Goal: Information Seeking & Learning: Check status

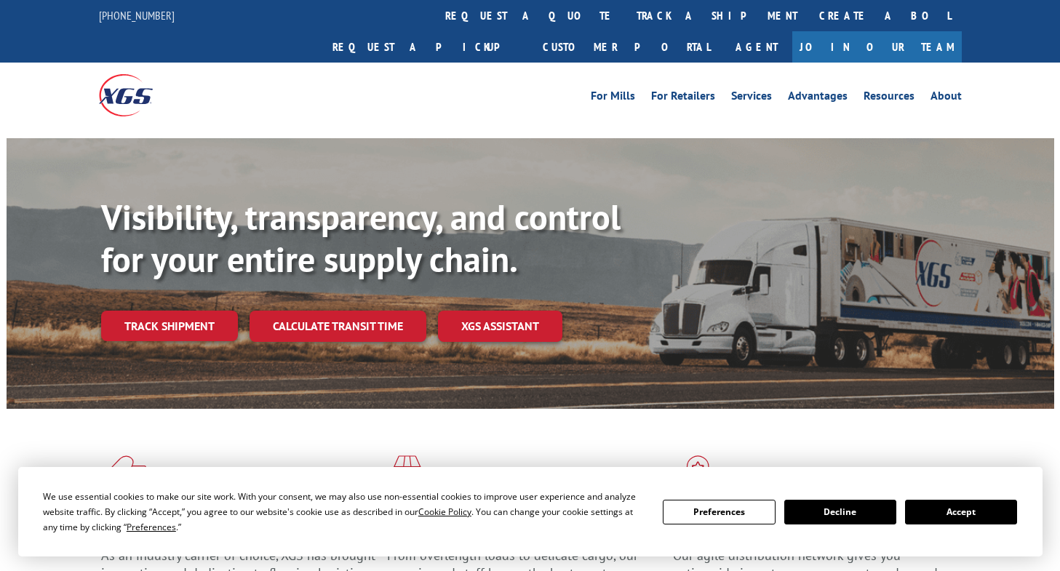
click at [230, 311] on link "Track shipment" at bounding box center [169, 326] width 137 height 31
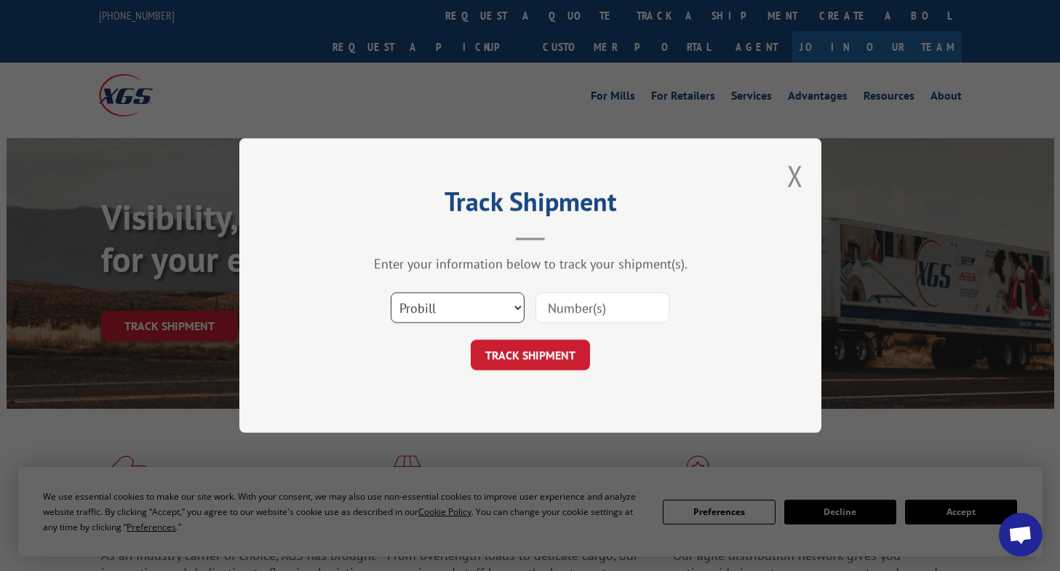
click at [496, 305] on select "Select category... Probill BOL PO" at bounding box center [458, 307] width 134 height 31
select select "bol"
click at [391, 292] on select "Select category... Probill BOL PO" at bounding box center [458, 307] width 134 height 31
click at [580, 305] on input at bounding box center [602, 307] width 134 height 31
paste input "CP-027321.A"
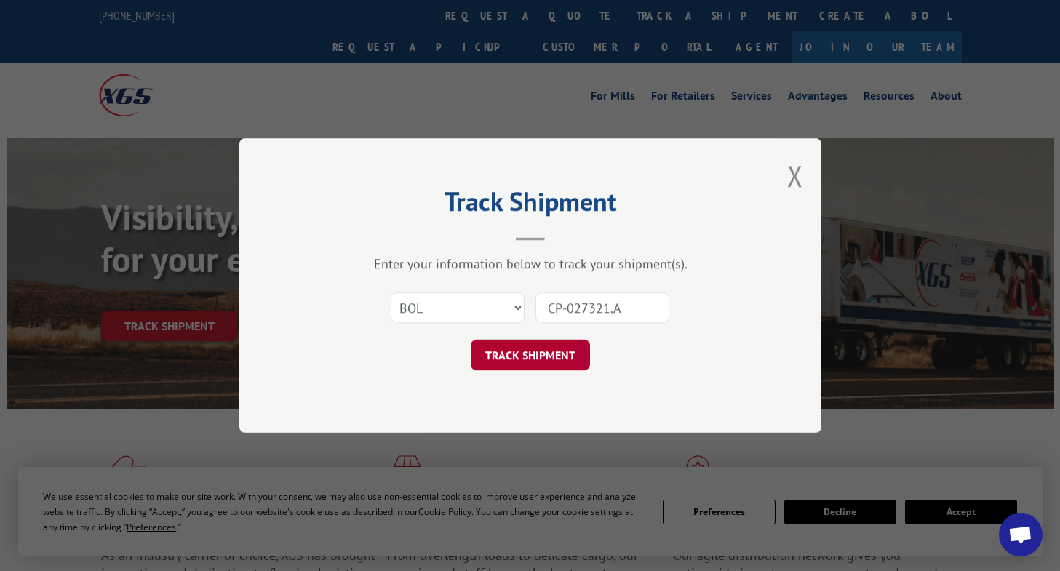
type input "CP-027321.A"
click at [565, 345] on button "TRACK SHIPMENT" at bounding box center [530, 355] width 119 height 31
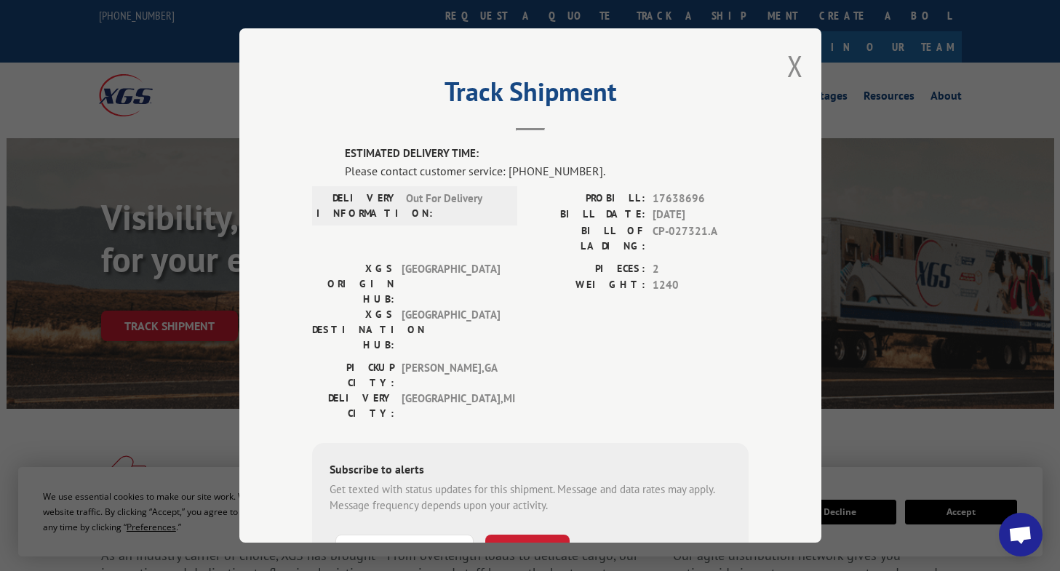
click at [780, 73] on div "Track Shipment ESTIMATED DELIVERY TIME: Please contact customer service: [PHONE…" at bounding box center [530, 285] width 582 height 514
click at [787, 68] on button "Close modal" at bounding box center [795, 66] width 16 height 39
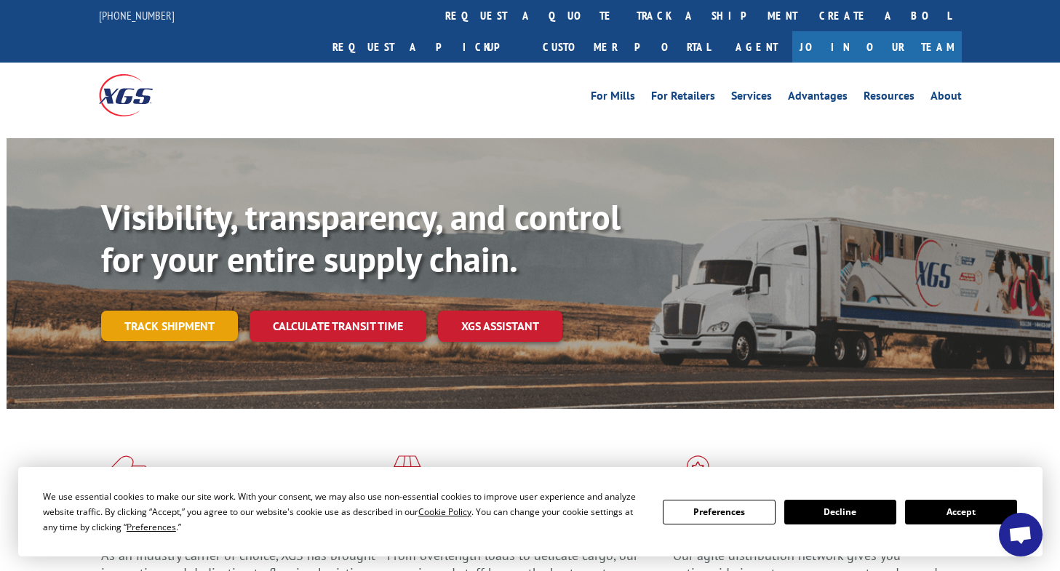
click at [152, 311] on link "Track shipment" at bounding box center [169, 326] width 137 height 31
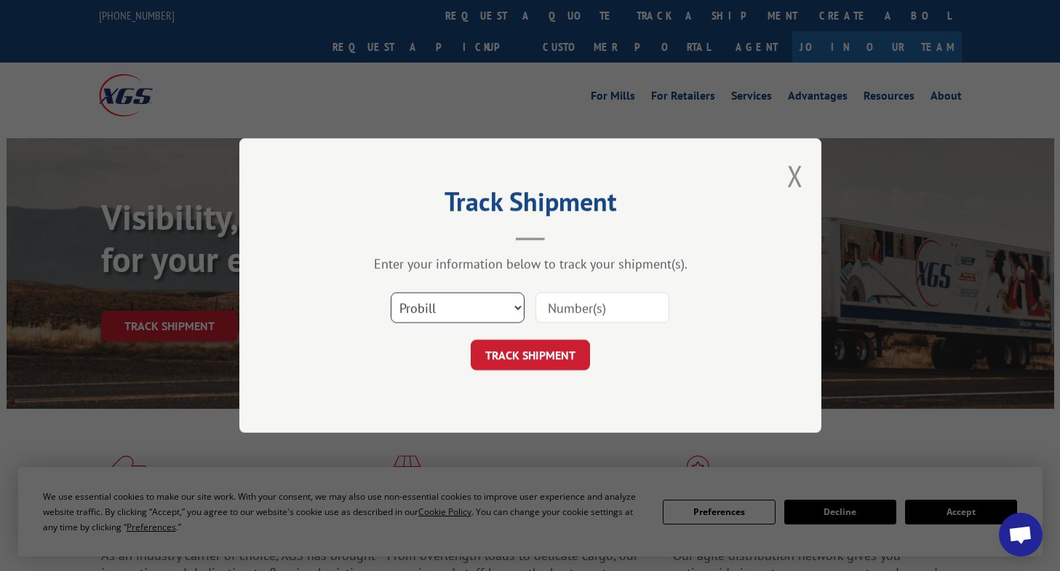
click at [467, 314] on select "Select category... Probill BOL PO" at bounding box center [458, 307] width 134 height 31
select select "bol"
click at [391, 292] on select "Select category... Probill BOL PO" at bounding box center [458, 307] width 134 height 31
click at [561, 303] on input at bounding box center [602, 307] width 134 height 31
paste input "CP-028255.A"
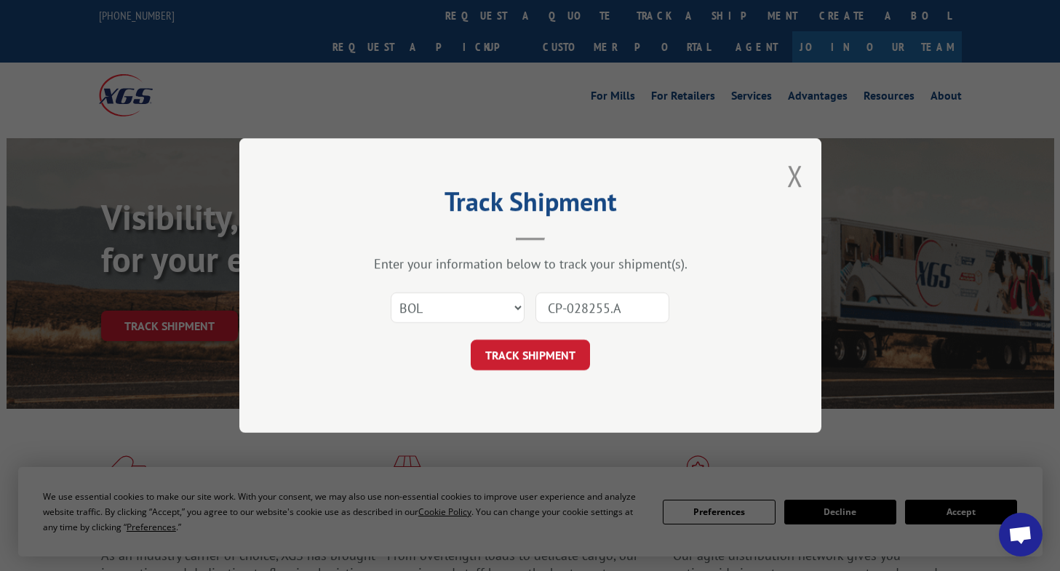
type input "CP-028255.A"
click at [503, 333] on form "Select category... Probill BOL PO CP-028255.A TRACK SHIPMENT" at bounding box center [530, 327] width 436 height 87
click at [502, 345] on button "TRACK SHIPMENT" at bounding box center [530, 355] width 119 height 31
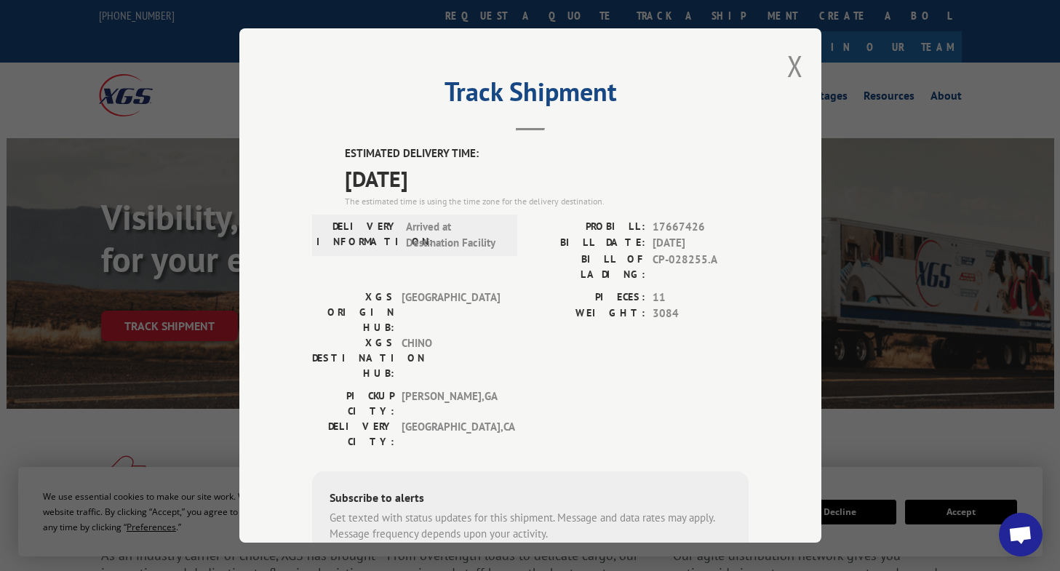
click at [193, 110] on div "Track Shipment ESTIMATED DELIVERY TIME: [DATE] The estimated time is using the …" at bounding box center [530, 285] width 1060 height 571
